Goal: Information Seeking & Learning: Learn about a topic

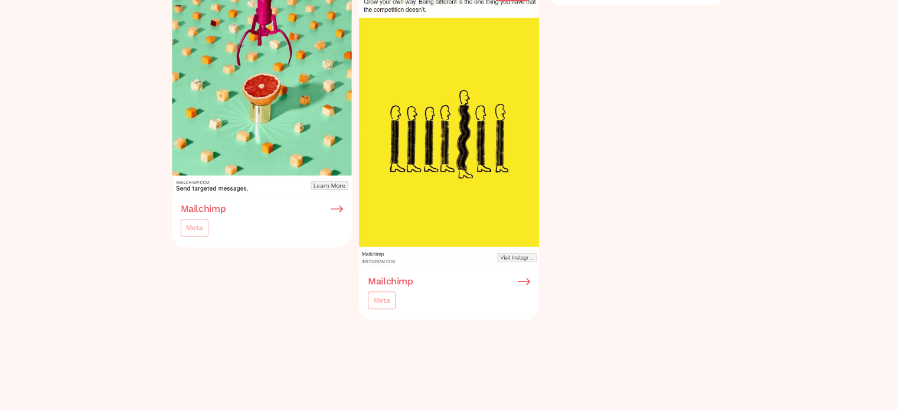
scroll to position [1181, 0]
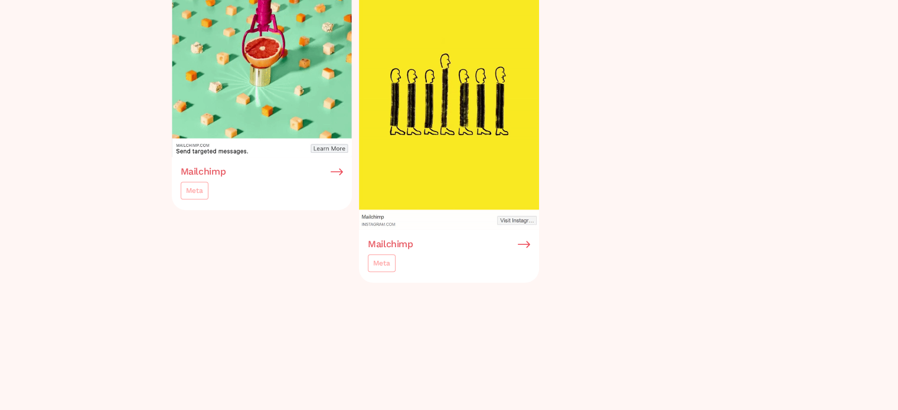
scroll to position [1299, 0]
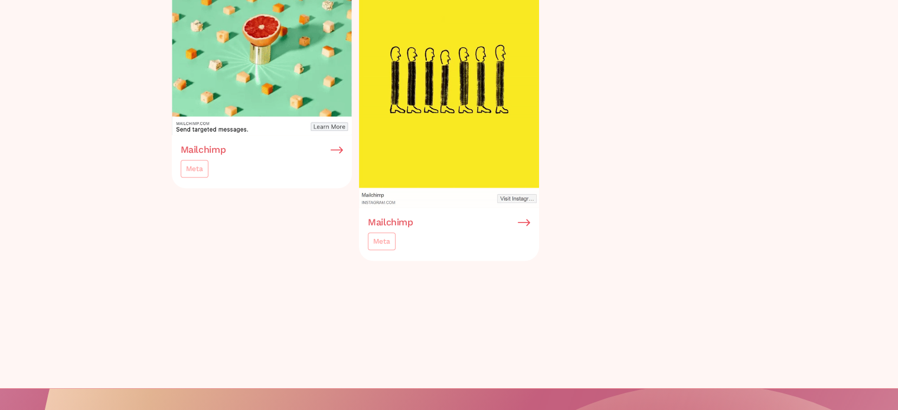
drag, startPoint x: 655, startPoint y: 259, endPoint x: 645, endPoint y: 257, distance: 10.3
drag, startPoint x: 645, startPoint y: 257, endPoint x: 665, endPoint y: 12, distance: 245.2
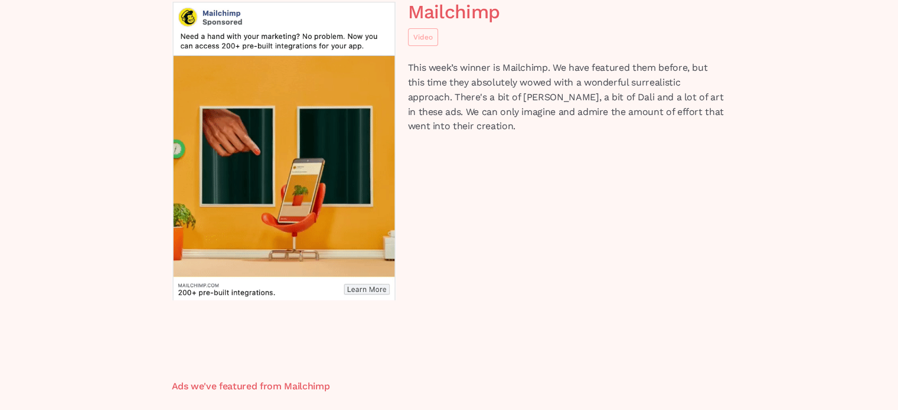
scroll to position [118, 0]
